Goal: Check status: Check status

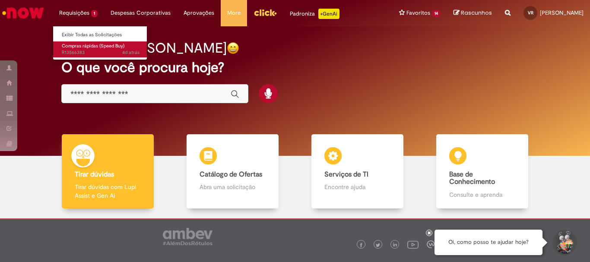
click at [85, 51] on span "4d atrás 4 dias atrás R13566383" at bounding box center [101, 52] width 78 height 7
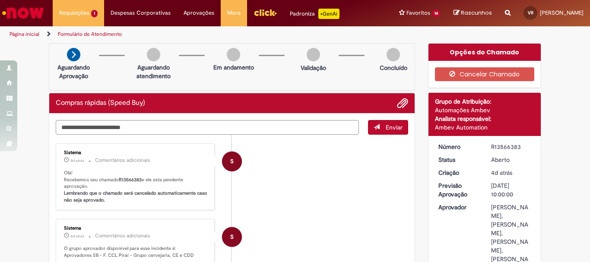
click at [501, 149] on div "R13566383" at bounding box center [511, 146] width 40 height 9
copy div "R13566383"
click at [371, 202] on li "S Sistema 4d atrás 4 dias atrás Comentários adicionais Olá! Recebemos seu chama…" at bounding box center [232, 176] width 352 height 67
